Goal: Information Seeking & Learning: Learn about a topic

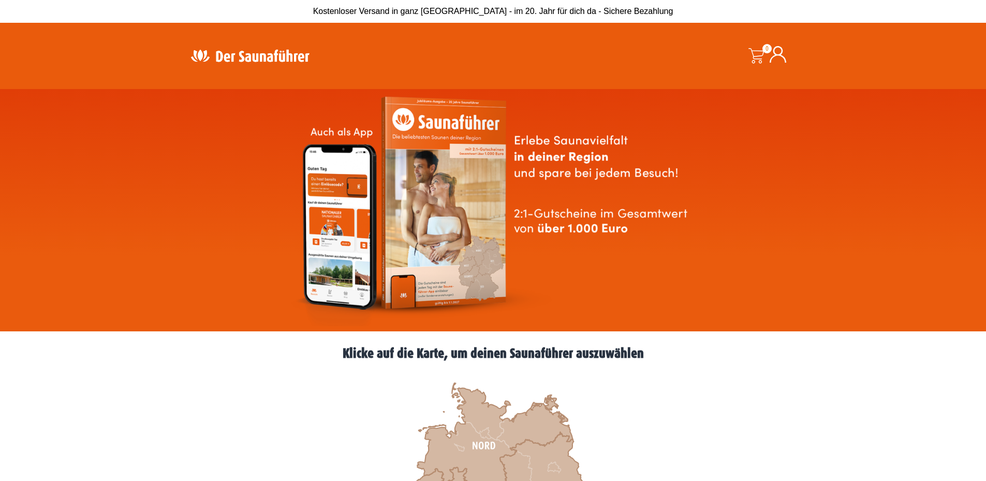
click at [434, 179] on img at bounding box center [493, 210] width 406 height 232
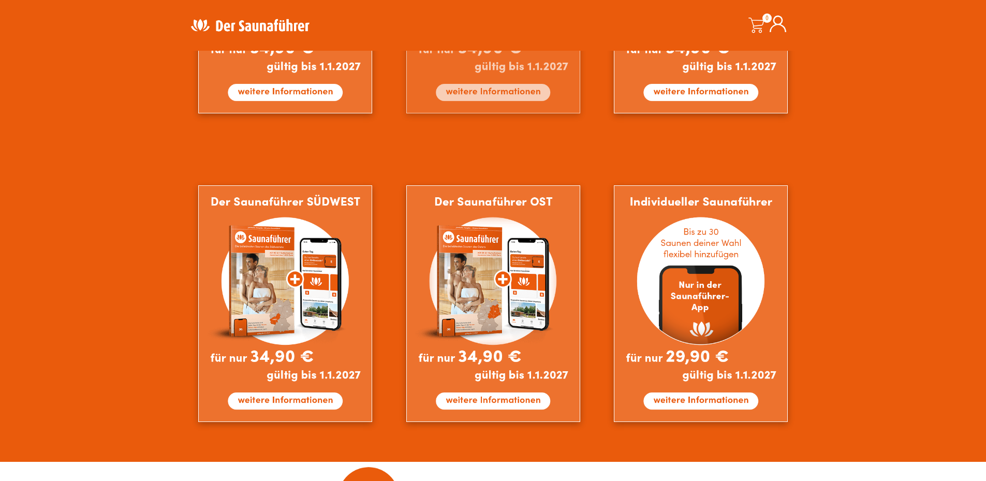
scroll to position [828, 0]
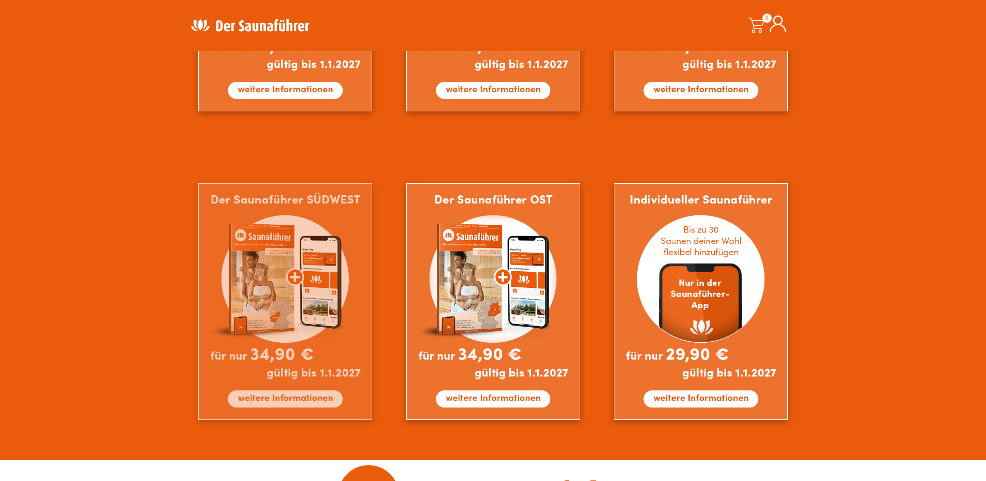
click at [275, 398] on img at bounding box center [285, 301] width 174 height 236
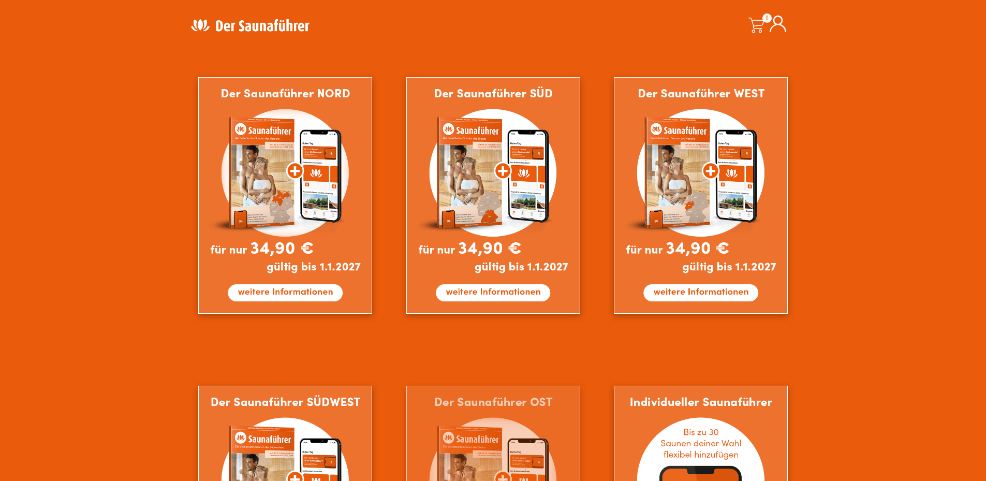
scroll to position [569, 0]
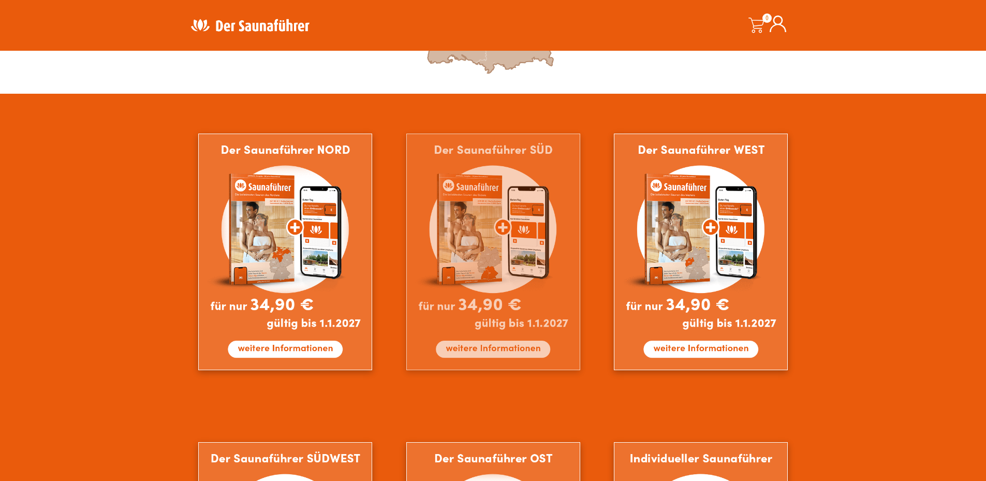
click at [512, 348] on img at bounding box center [493, 252] width 174 height 236
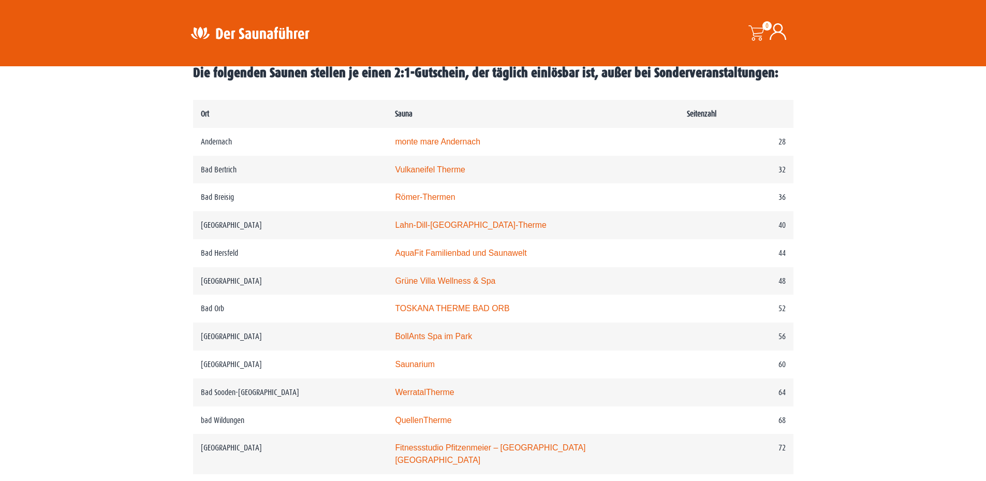
scroll to position [517, 0]
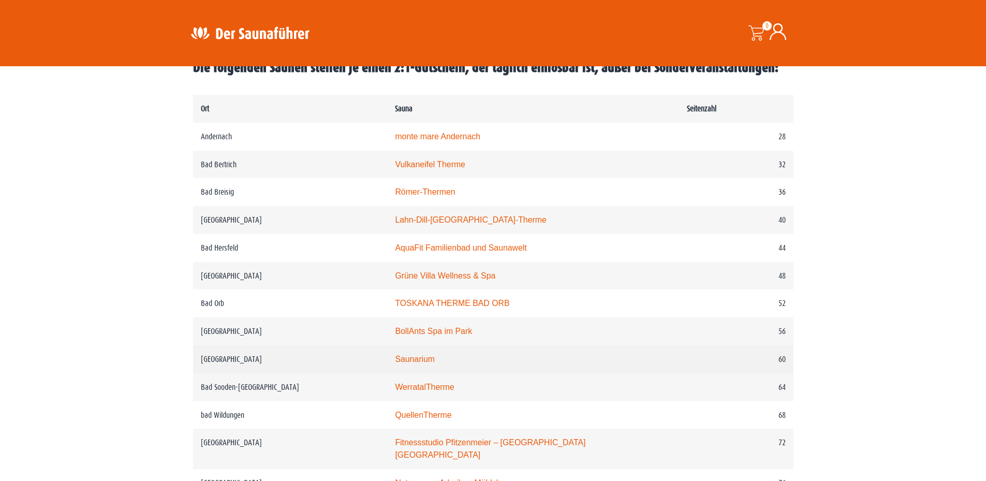
click at [418, 368] on td "Saunarium" at bounding box center [532, 359] width 291 height 28
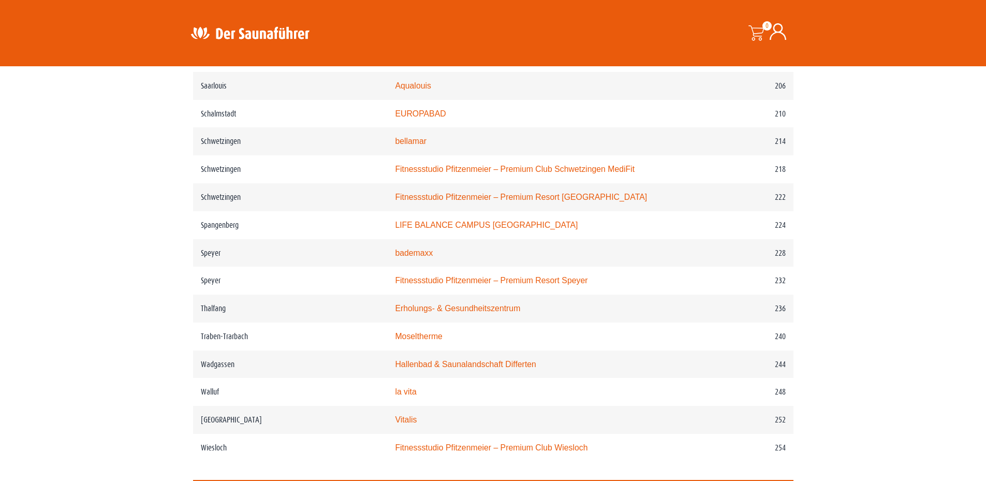
scroll to position [1966, 0]
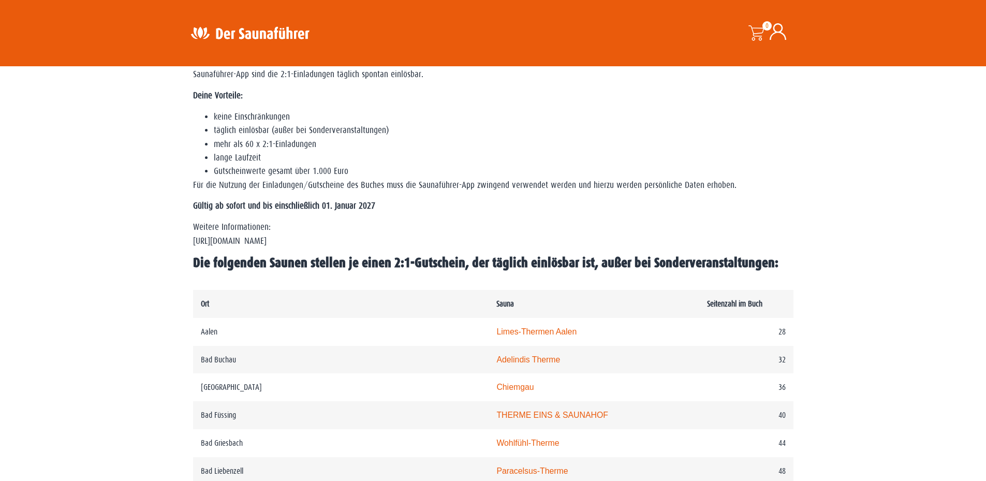
scroll to position [362, 0]
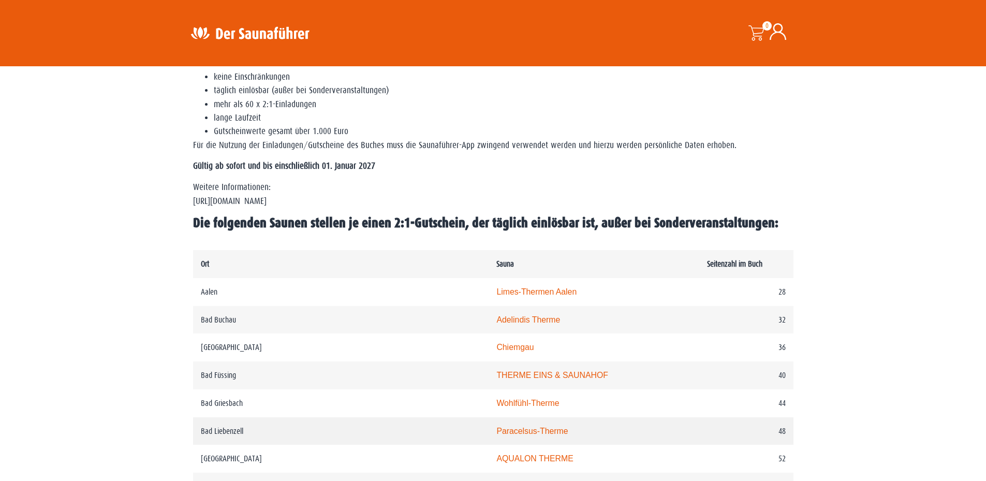
click at [229, 429] on td "Bad Liebenzell" at bounding box center [341, 431] width 296 height 28
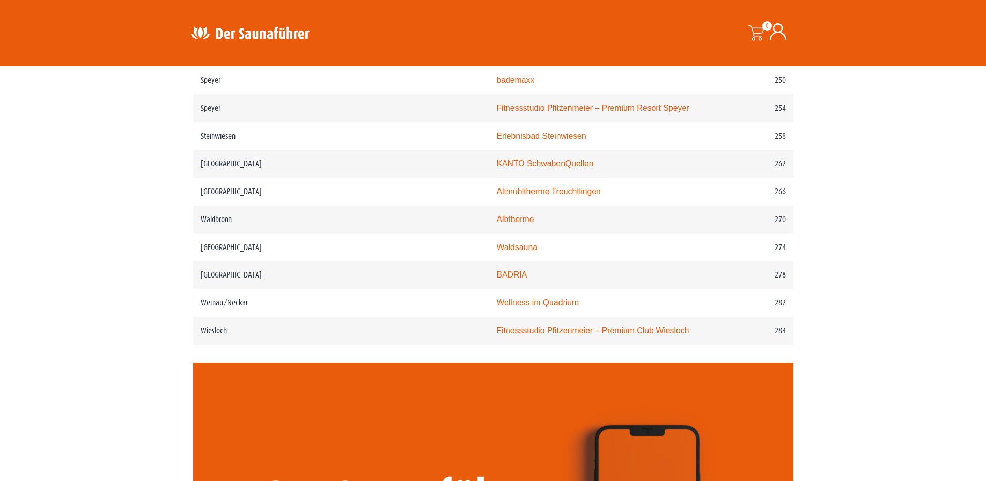
scroll to position [2329, 0]
